Goal: Find contact information: Find contact information

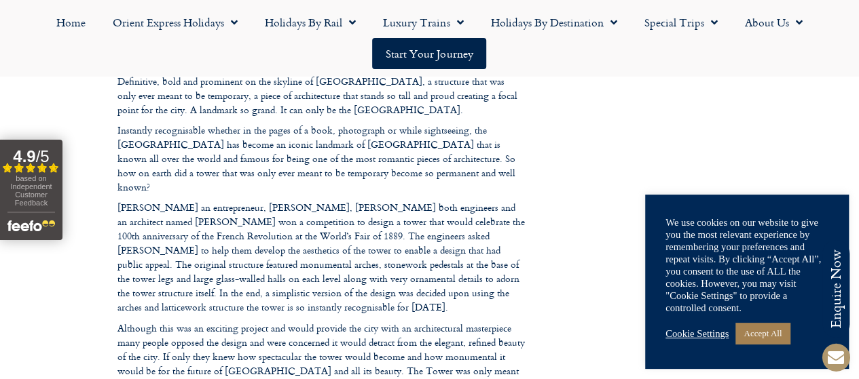
scroll to position [457, 0]
drag, startPoint x: 42, startPoint y: 245, endPoint x: 44, endPoint y: 252, distance: 7.1
click at [759, 335] on link "Accept All" at bounding box center [762, 333] width 54 height 21
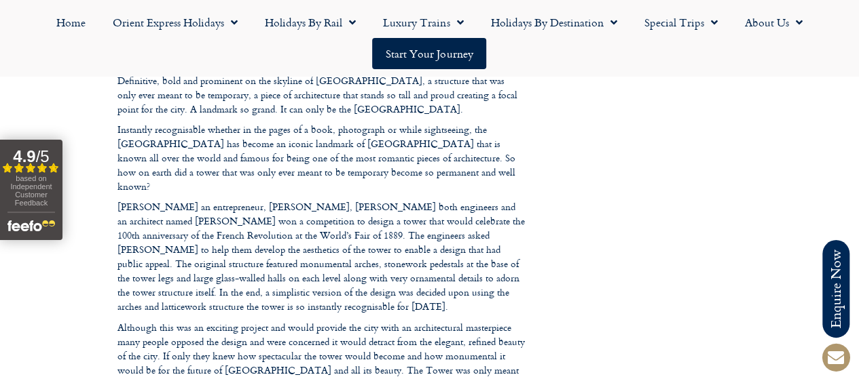
drag, startPoint x: 37, startPoint y: 242, endPoint x: 156, endPoint y: 322, distance: 143.4
drag, startPoint x: 264, startPoint y: 296, endPoint x: 190, endPoint y: 259, distance: 82.6
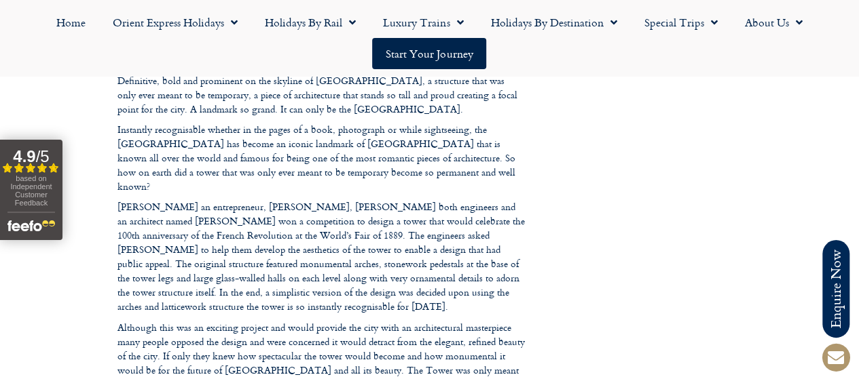
click at [10, 168] on icon "Open slideout reviews widget" at bounding box center [7, 168] width 6 height 6
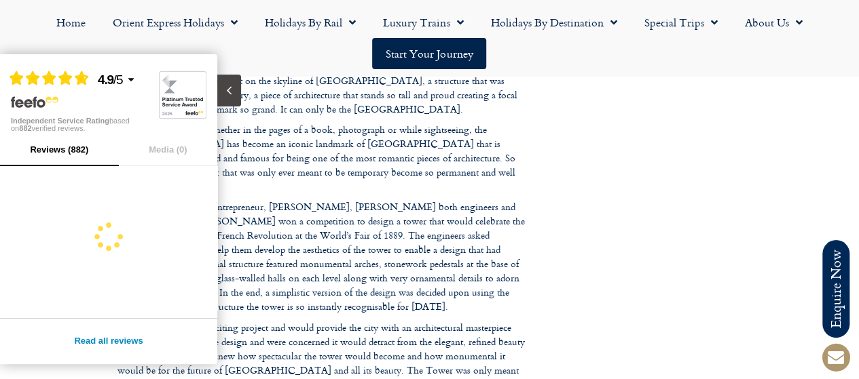
click at [31, 249] on div at bounding box center [108, 238] width 217 height 144
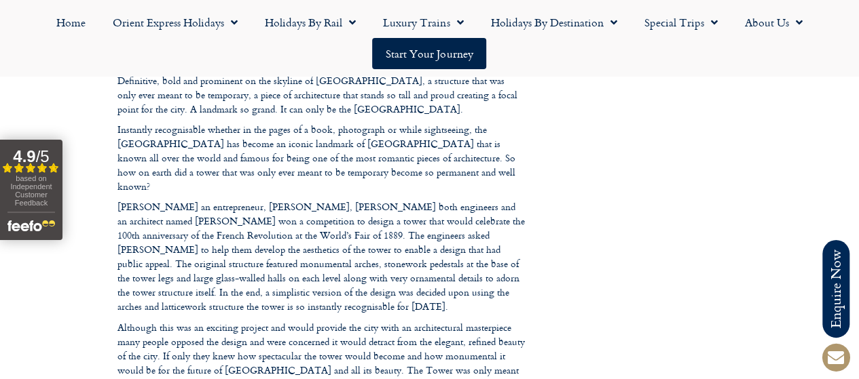
click at [233, 53] on ul "Home Orient Express Holidays Venice Simplon-Orient-Express – 2025 [GEOGRAPHIC_D…" at bounding box center [429, 38] width 845 height 62
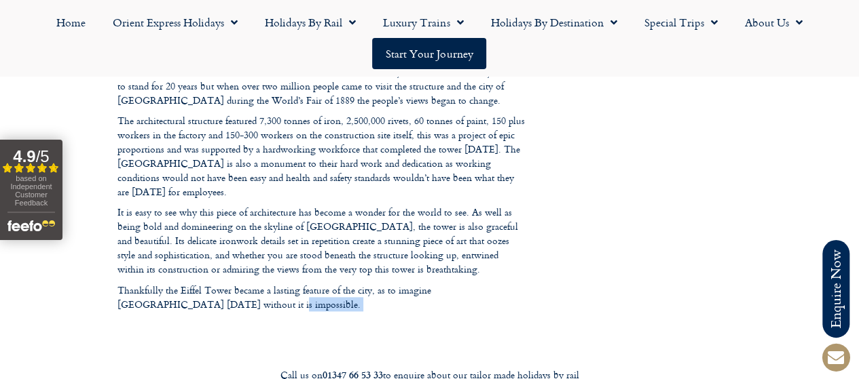
scroll to position [755, 0]
click at [219, 263] on footer "Call us on [PHONE_NUMBER] to enquire about our tailor made holidays by rail FUR…" at bounding box center [429, 100] width 859 height 1368
drag, startPoint x: 219, startPoint y: 263, endPoint x: 580, endPoint y: 214, distance: 364.4
click at [580, 214] on footer "Call us on [PHONE_NUMBER] to enquire about our tailor made holidays by rail FUR…" at bounding box center [429, 100] width 859 height 1368
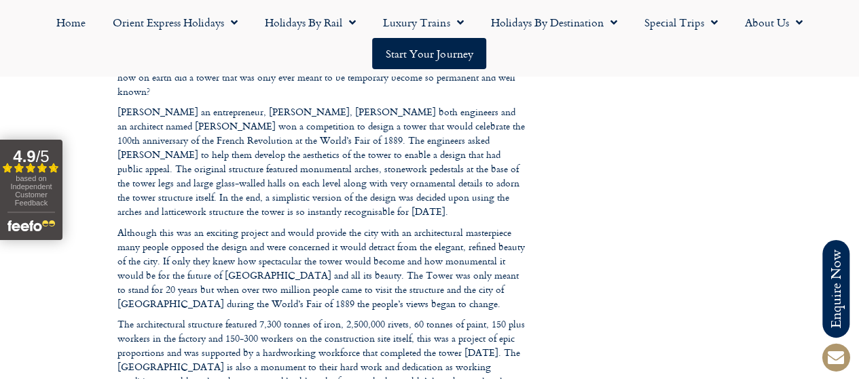
scroll to position [552, 0]
